Goal: Task Accomplishment & Management: Use online tool/utility

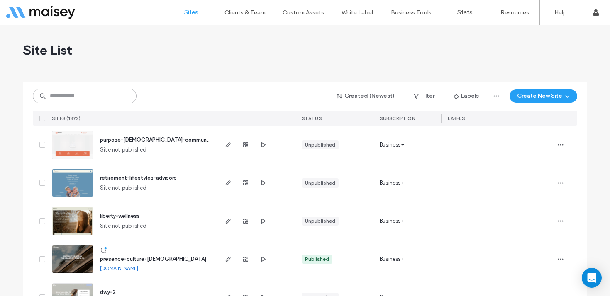
click at [88, 90] on input at bounding box center [85, 96] width 104 height 15
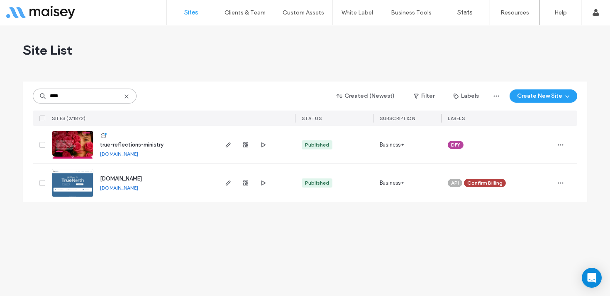
type input "****"
click at [67, 143] on img at bounding box center [72, 159] width 41 height 56
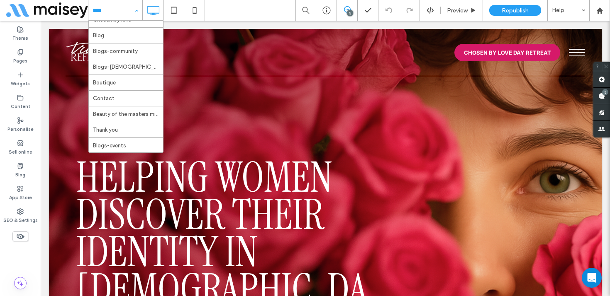
scroll to position [89, 0]
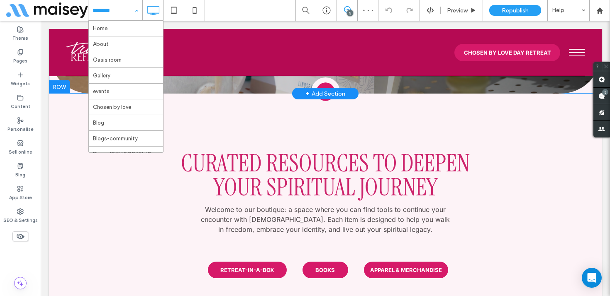
scroll to position [386, 0]
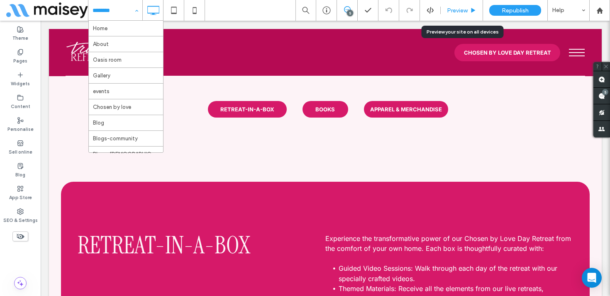
click at [459, 8] on span "Preview" at bounding box center [457, 10] width 21 height 7
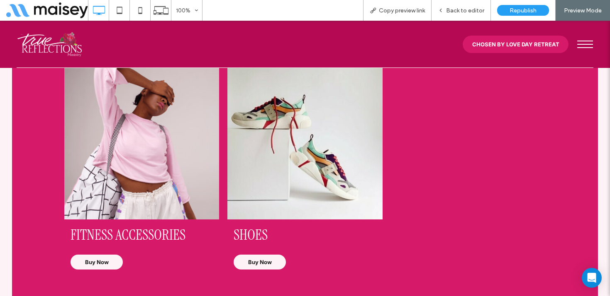
scroll to position [1409, 0]
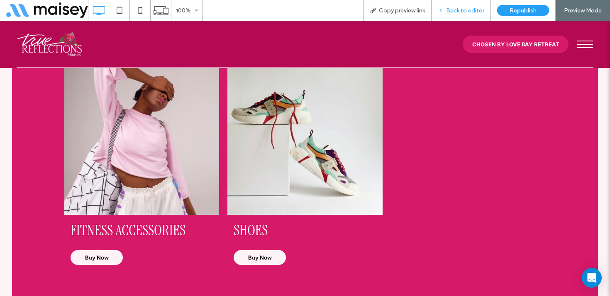
click at [459, 7] on span "Back to editor" at bounding box center [465, 10] width 38 height 7
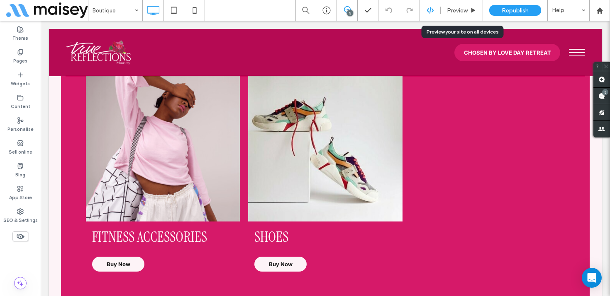
scroll to position [1408, 0]
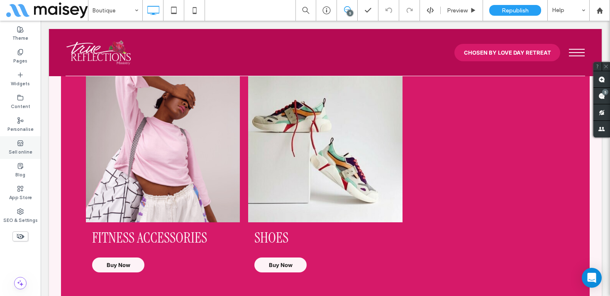
click at [17, 147] on label "Sell online" at bounding box center [21, 151] width 24 height 9
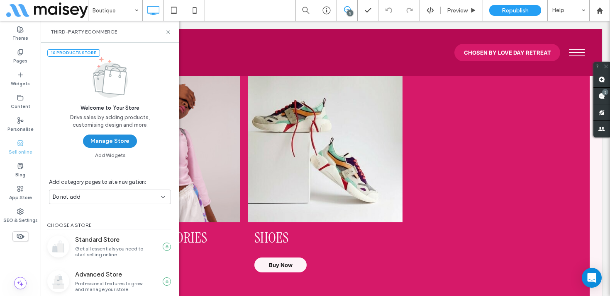
click at [103, 144] on button "Manage Store" at bounding box center [110, 141] width 54 height 13
